Goal: Task Accomplishment & Management: Manage account settings

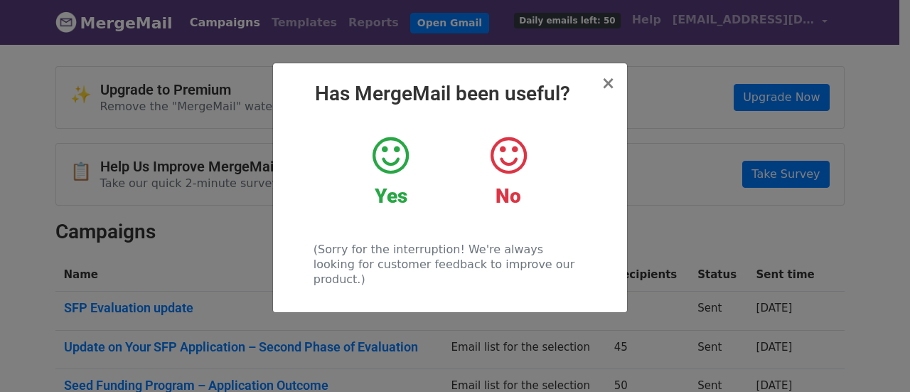
click at [380, 164] on icon at bounding box center [391, 155] width 36 height 43
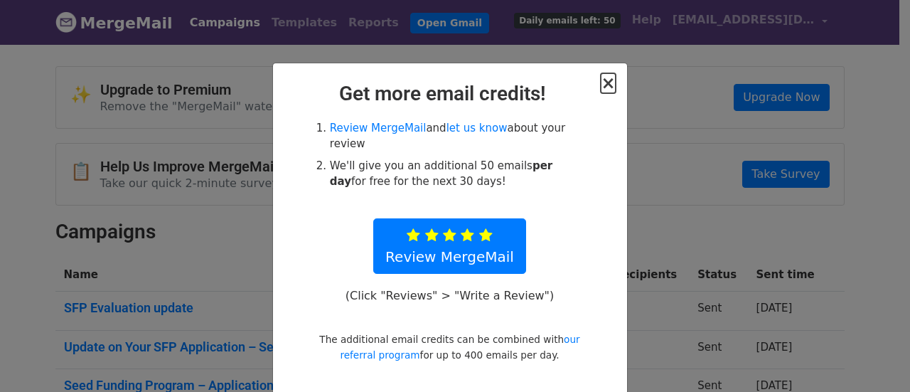
click at [603, 82] on span "×" at bounding box center [608, 83] width 14 height 20
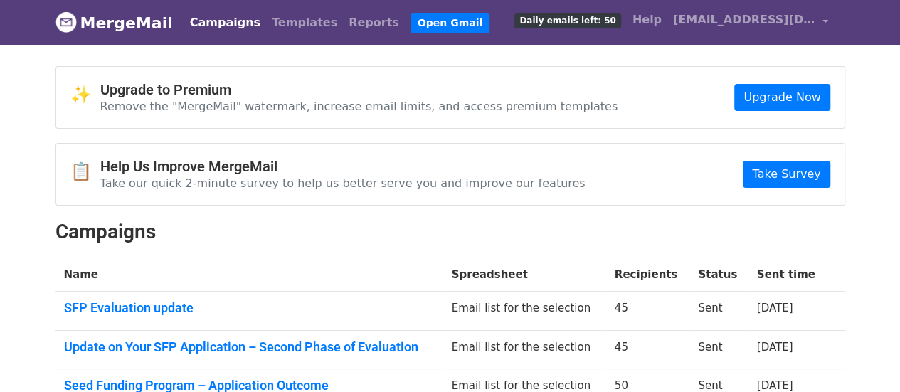
click at [572, 19] on span "Daily emails left: 50" at bounding box center [567, 21] width 106 height 16
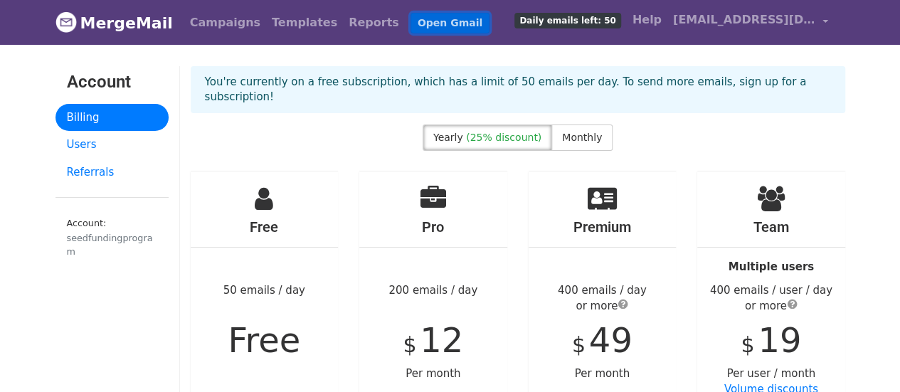
click at [410, 23] on link "Open Gmail" at bounding box center [449, 23] width 79 height 21
